Goal: Task Accomplishment & Management: Use online tool/utility

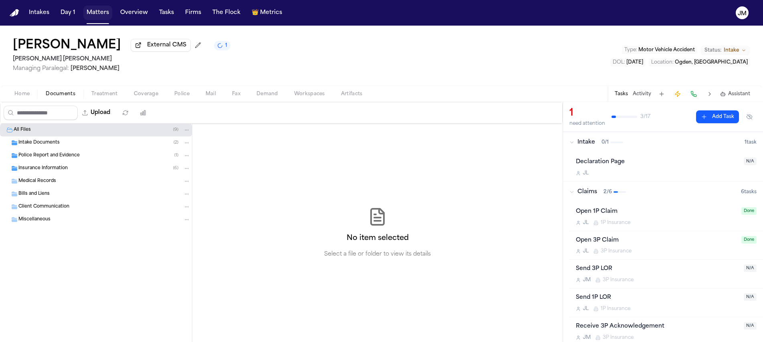
click at [97, 14] on button "Matters" at bounding box center [97, 13] width 29 height 14
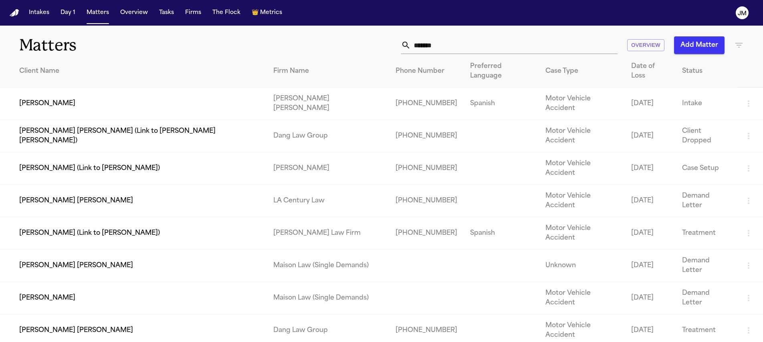
click at [502, 48] on input "*******" at bounding box center [514, 45] width 207 height 18
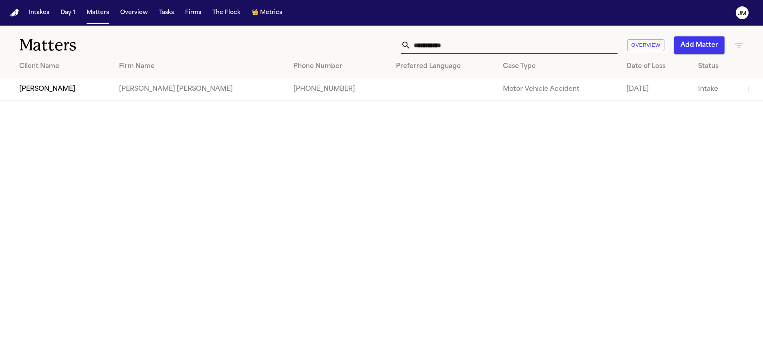
type input "**********"
click at [101, 99] on td "[PERSON_NAME]" at bounding box center [56, 89] width 113 height 23
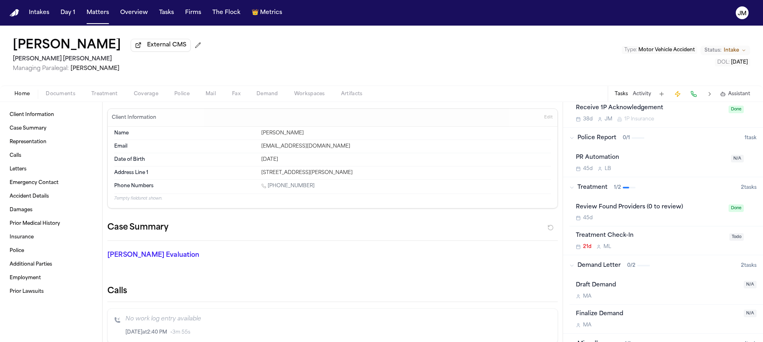
scroll to position [549, 0]
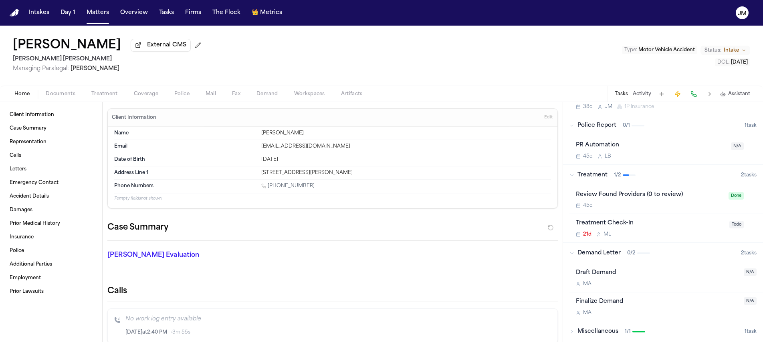
click at [676, 233] on div "21d M L" at bounding box center [650, 234] width 149 height 6
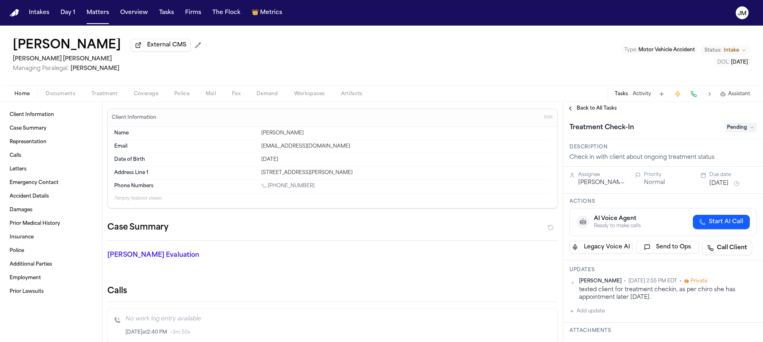
click at [610, 182] on html "Intakes Day 1 Matters Overview Tasks Firms The Flock 👑 Metrics [PERSON_NAME] Ex…" at bounding box center [381, 171] width 763 height 342
click at [727, 129] on span "Pending" at bounding box center [740, 128] width 32 height 10
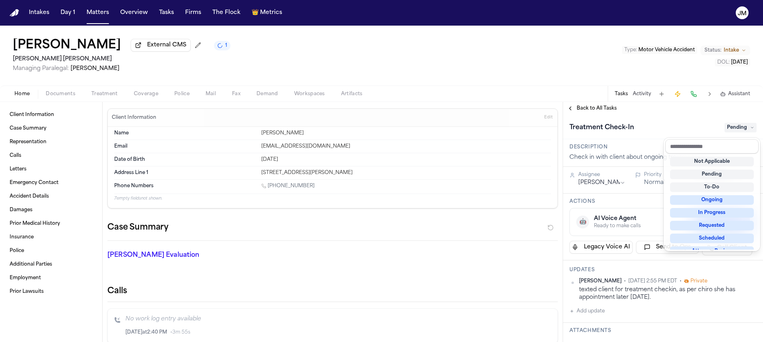
scroll to position [125, 0]
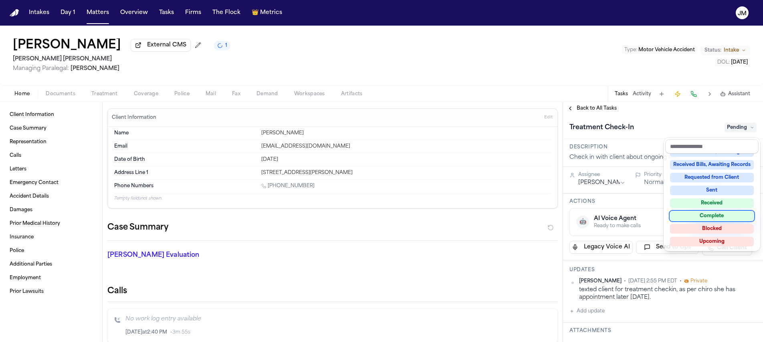
click at [718, 214] on div "Complete" at bounding box center [712, 216] width 84 height 10
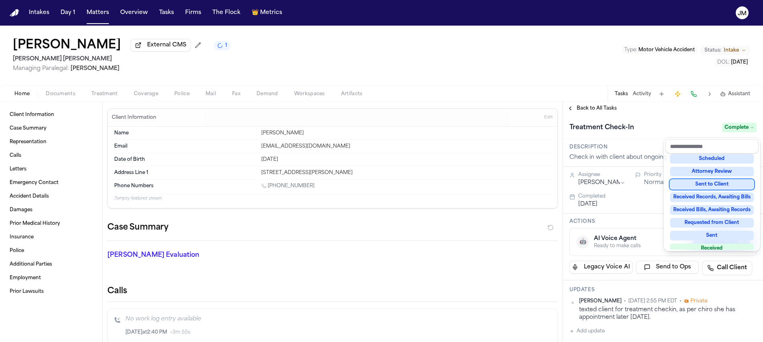
click at [584, 111] on div "**********" at bounding box center [663, 222] width 200 height 240
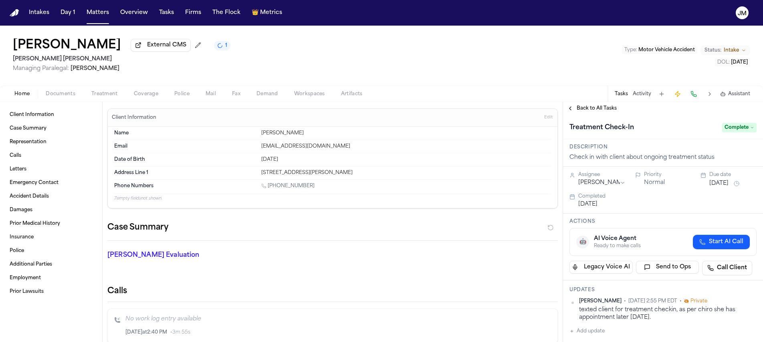
click at [598, 112] on span "Back to All Tasks" at bounding box center [596, 108] width 40 height 6
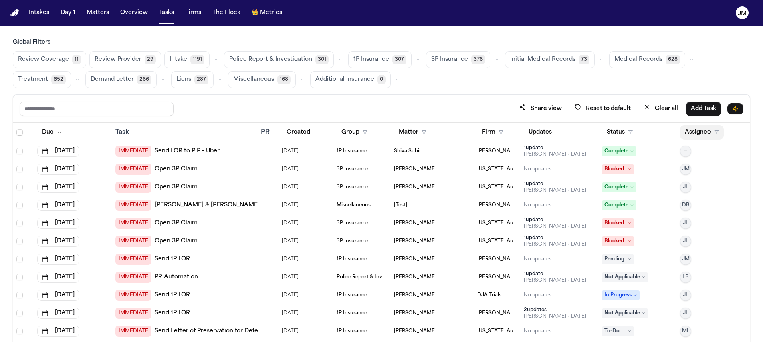
click at [688, 134] on button "Assignee" at bounding box center [702, 132] width 44 height 14
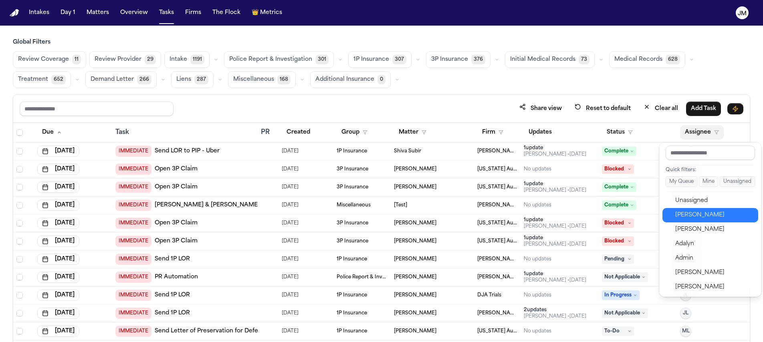
click at [693, 212] on div "[PERSON_NAME]" at bounding box center [714, 216] width 78 height 10
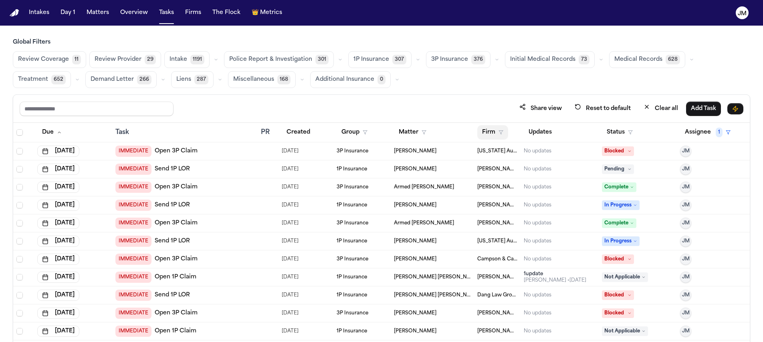
click at [486, 132] on button "Firm" at bounding box center [492, 132] width 31 height 14
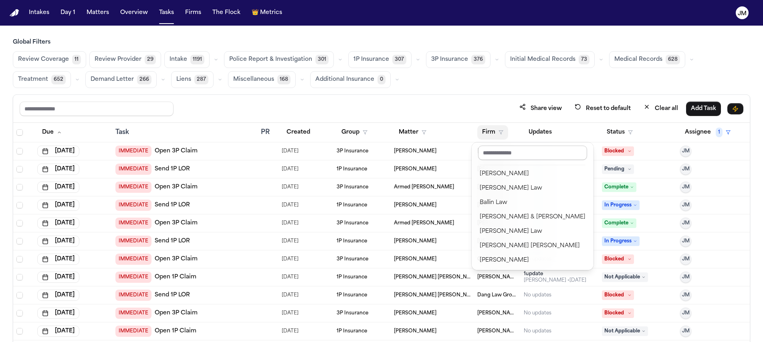
click at [491, 152] on input "text" at bounding box center [532, 153] width 109 height 14
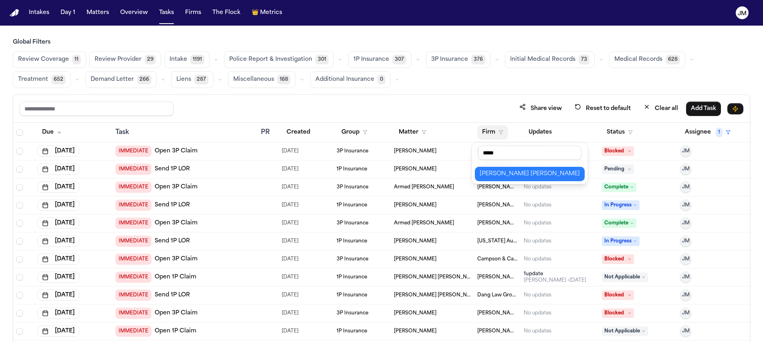
type input "*****"
click at [505, 173] on div "[PERSON_NAME] [PERSON_NAME]" at bounding box center [529, 174] width 100 height 10
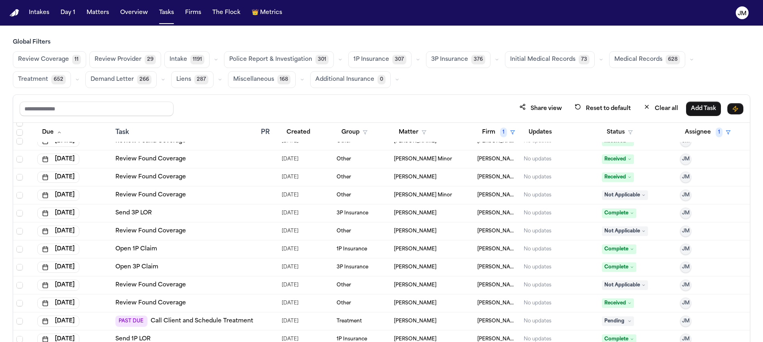
scroll to position [438, 0]
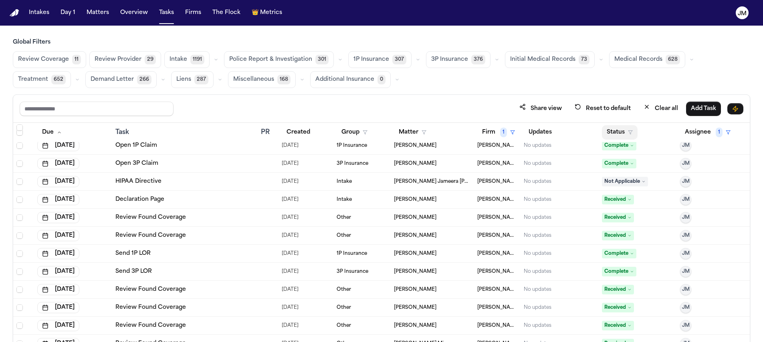
click at [614, 131] on button "Status" at bounding box center [620, 132] width 36 height 14
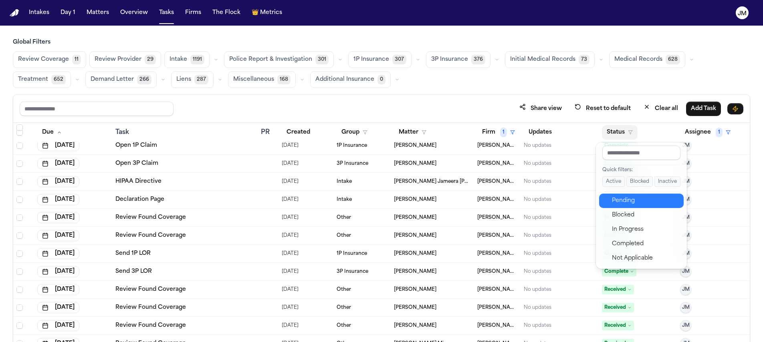
click at [615, 205] on div "Pending" at bounding box center [645, 201] width 67 height 10
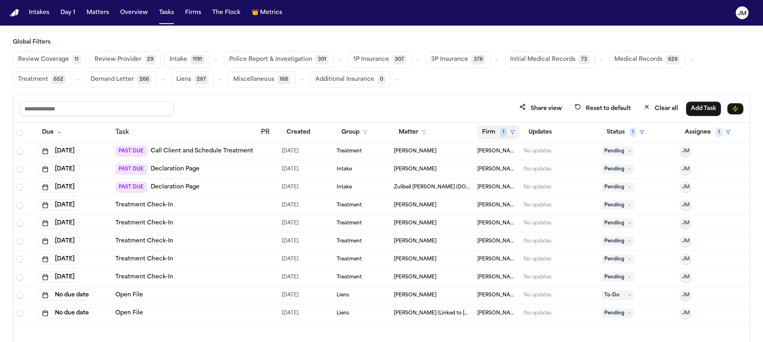
click at [502, 132] on span "1" at bounding box center [503, 133] width 7 height 10
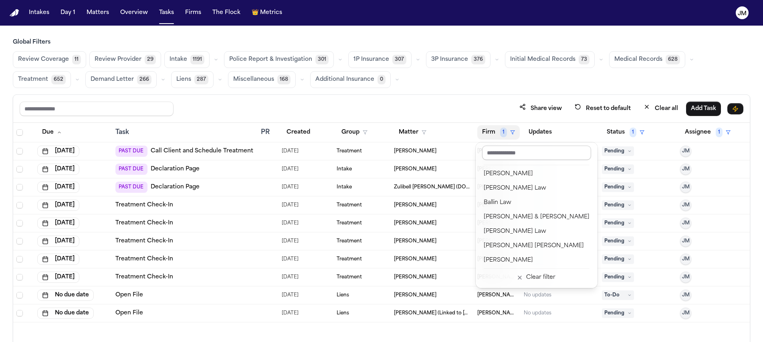
click at [494, 153] on input "text" at bounding box center [536, 153] width 109 height 14
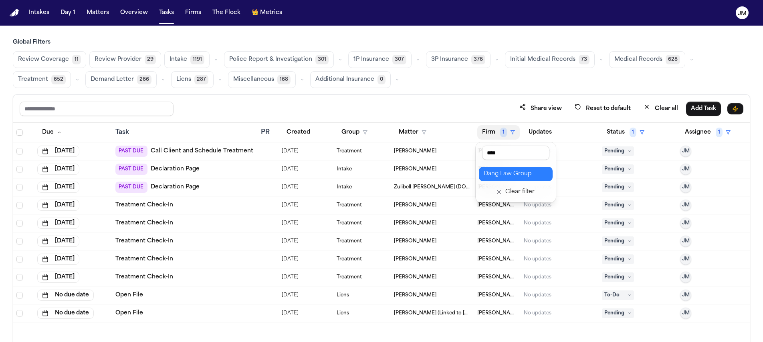
type input "****"
click at [527, 169] on div "Dang Law Group" at bounding box center [515, 174] width 64 height 10
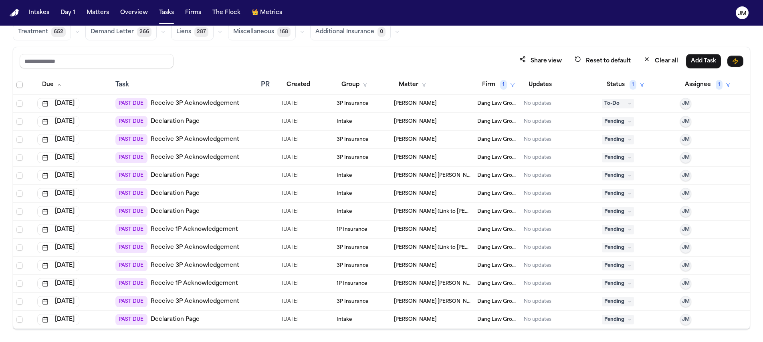
click at [22, 83] on span "Select all" at bounding box center [19, 85] width 6 height 6
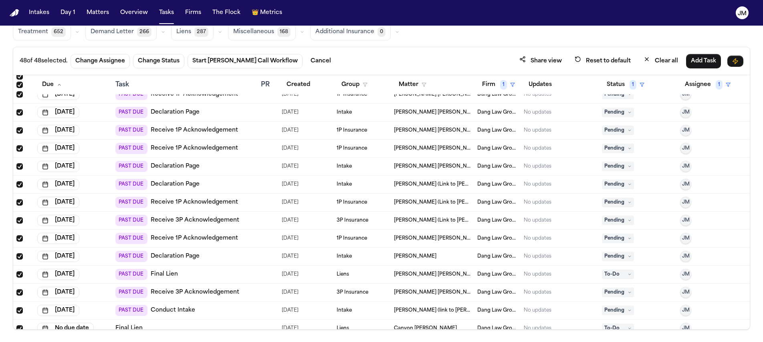
scroll to position [630, 0]
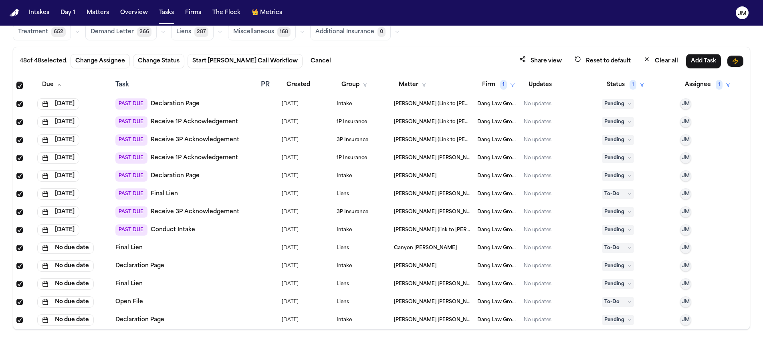
drag, startPoint x: 21, startPoint y: 249, endPoint x: 20, endPoint y: 258, distance: 9.4
click at [21, 249] on span "Select row" at bounding box center [19, 248] width 6 height 6
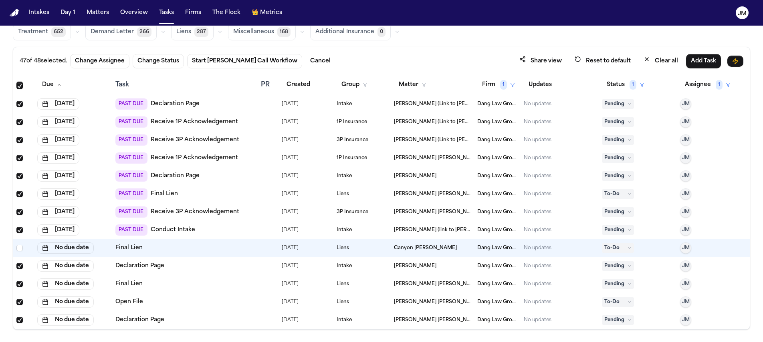
click at [18, 267] on span "Select row" at bounding box center [19, 266] width 6 height 6
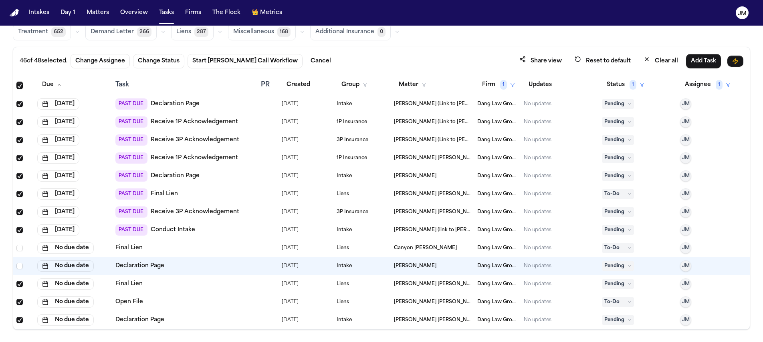
click at [20, 282] on span "Select row" at bounding box center [19, 284] width 6 height 6
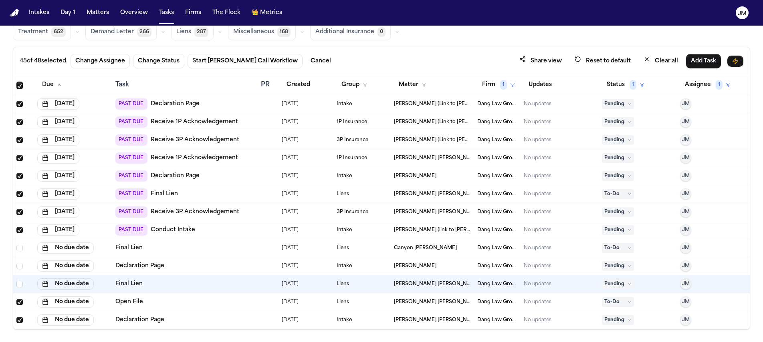
click at [19, 302] on span "Select row" at bounding box center [19, 302] width 6 height 6
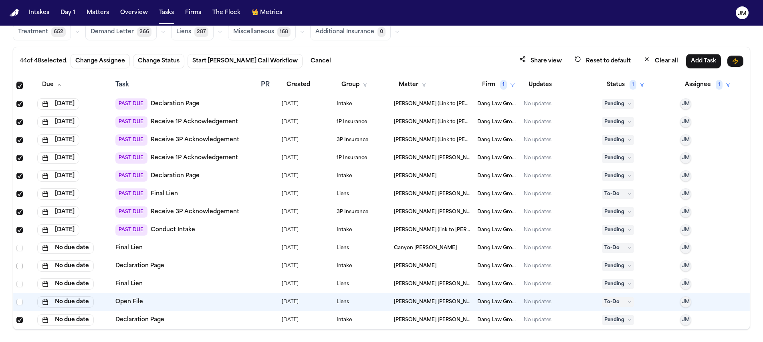
click at [19, 265] on span "Select row" at bounding box center [19, 266] width 6 height 6
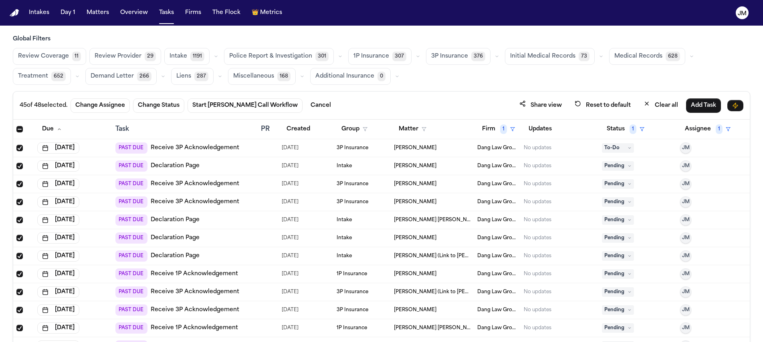
scroll to position [0, 0]
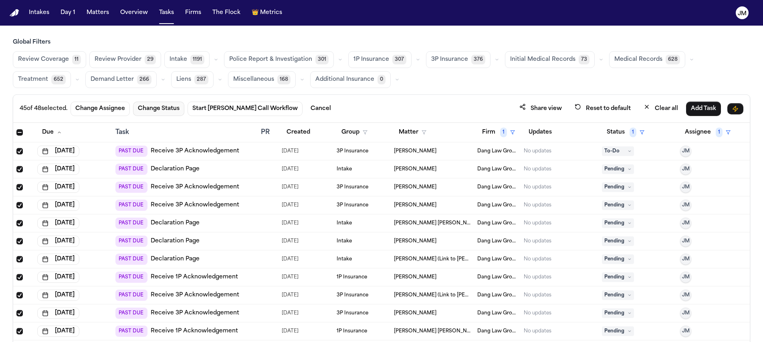
click at [171, 110] on button "Change Status" at bounding box center [158, 109] width 51 height 14
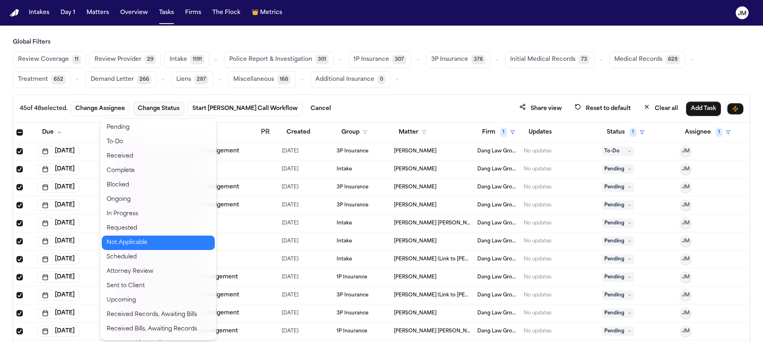
click at [134, 242] on button "Not Applicable" at bounding box center [158, 243] width 113 height 14
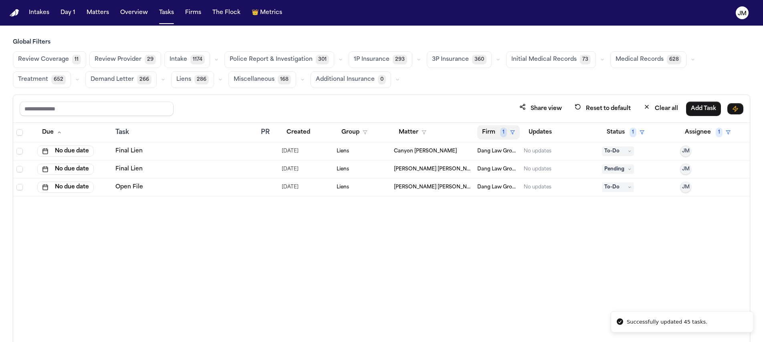
click at [491, 134] on button "Firm 1" at bounding box center [498, 132] width 42 height 14
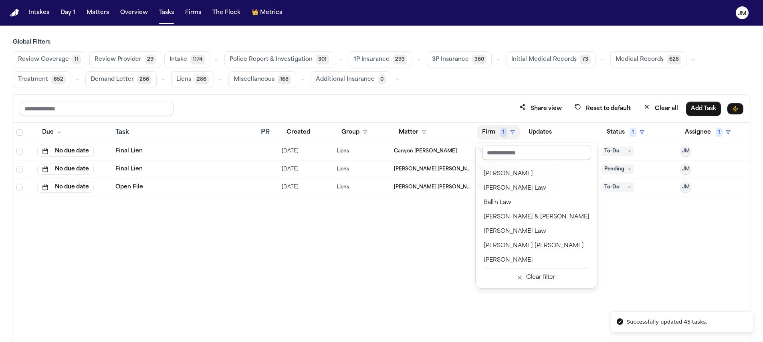
click at [493, 154] on input "text" at bounding box center [536, 153] width 109 height 14
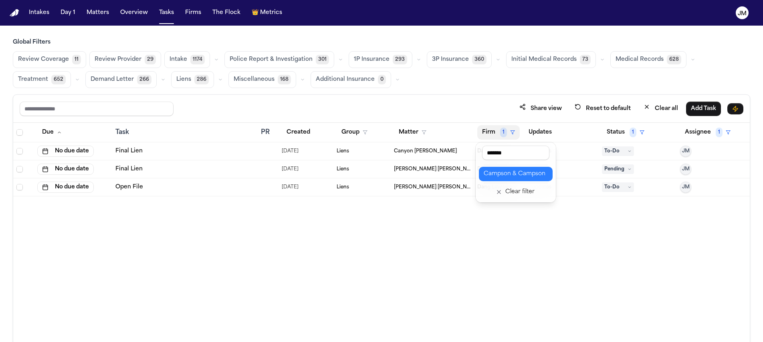
type input "*******"
click at [496, 171] on div "Campson & Campson" at bounding box center [515, 174] width 64 height 10
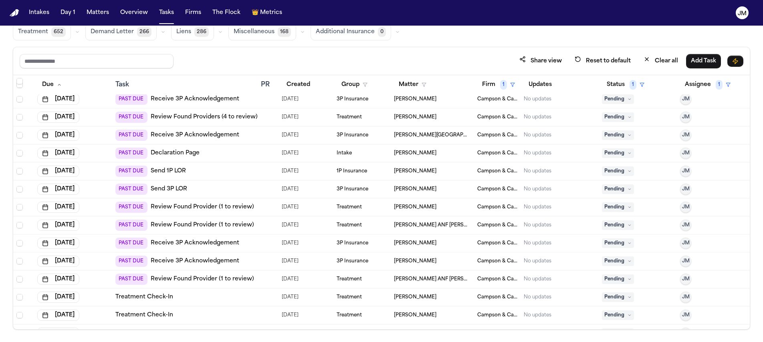
scroll to position [529, 0]
